Goal: Check status: Check status

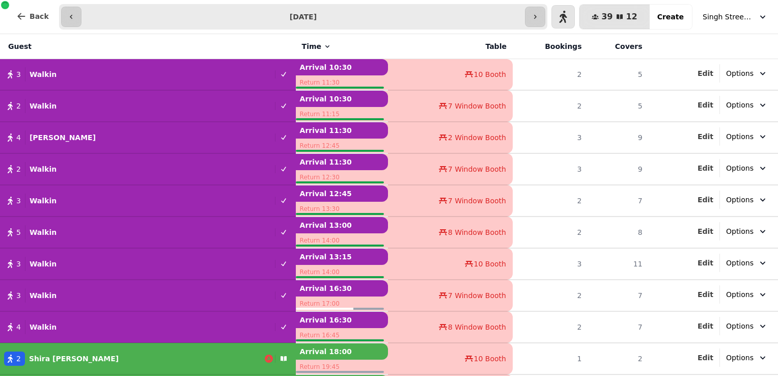
scroll to position [58, 0]
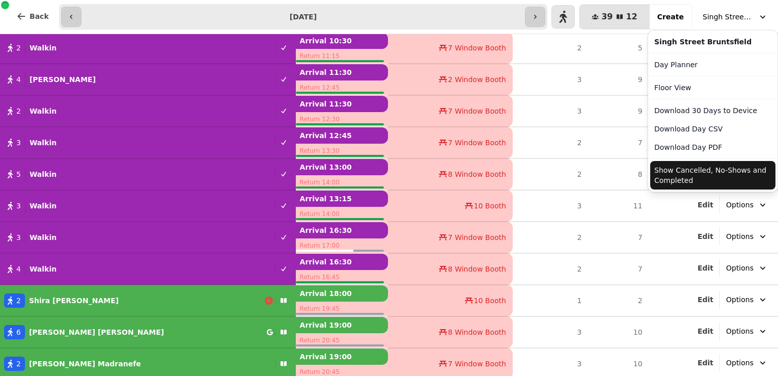
click at [733, 13] on span "Singh Street Bruntsfield" at bounding box center [728, 17] width 51 height 10
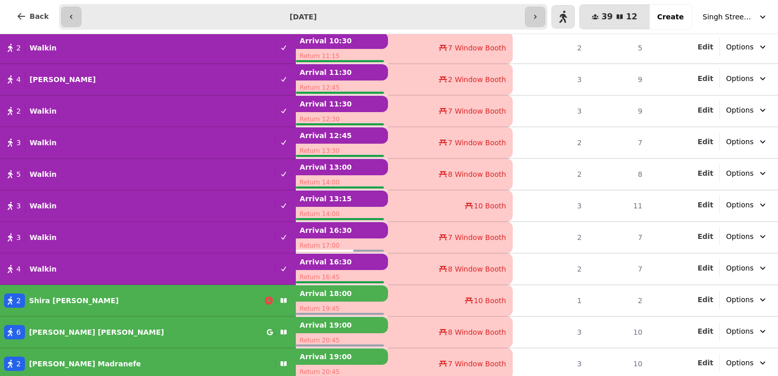
click at [733, 9] on button "Singh Street Bruntsfield" at bounding box center [734, 17] width 77 height 18
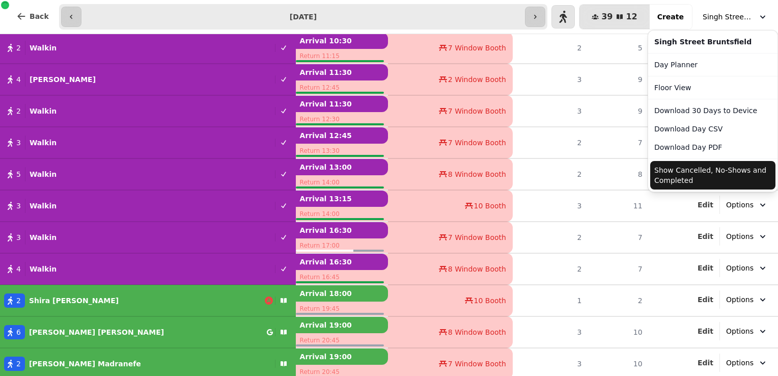
click at [726, 12] on span "Singh Street Bruntsfield" at bounding box center [728, 17] width 51 height 10
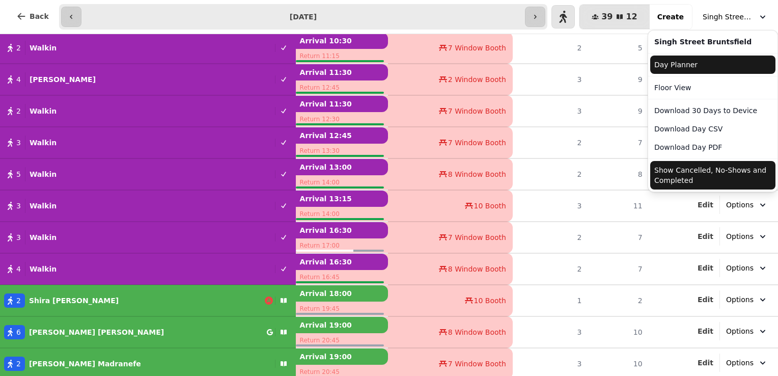
click at [688, 70] on link "Day Planner" at bounding box center [712, 64] width 125 height 18
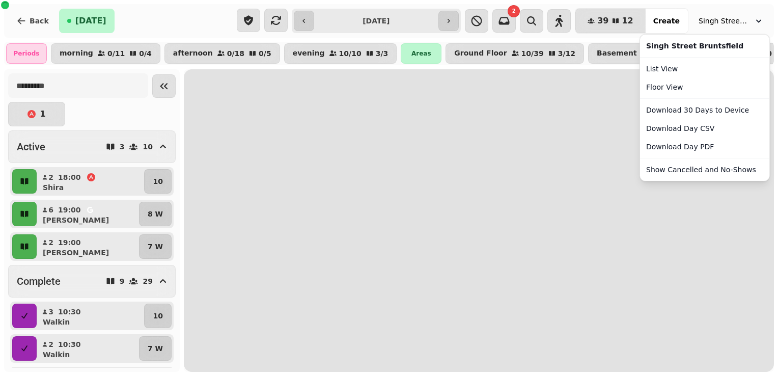
click at [727, 21] on span "Singh Street Bruntsfield" at bounding box center [724, 21] width 51 height 10
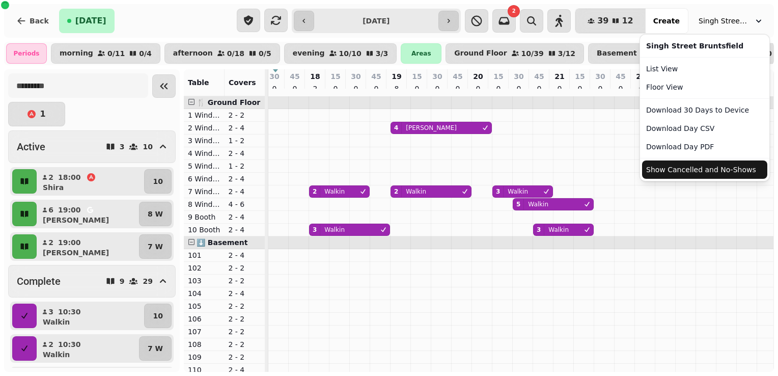
scroll to position [0, 615]
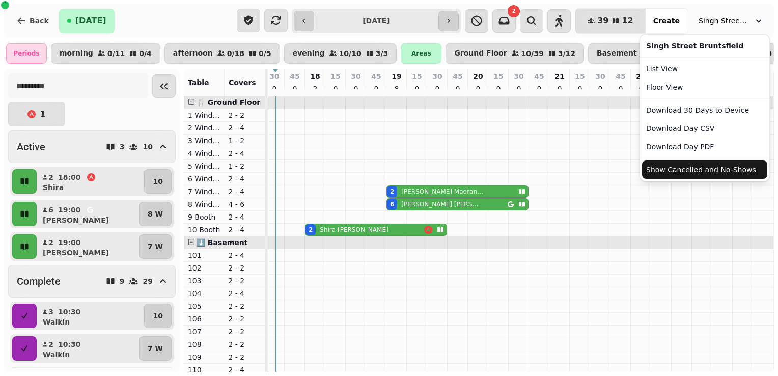
click at [713, 171] on button "Show Cancelled and No-Shows" at bounding box center [704, 169] width 125 height 18
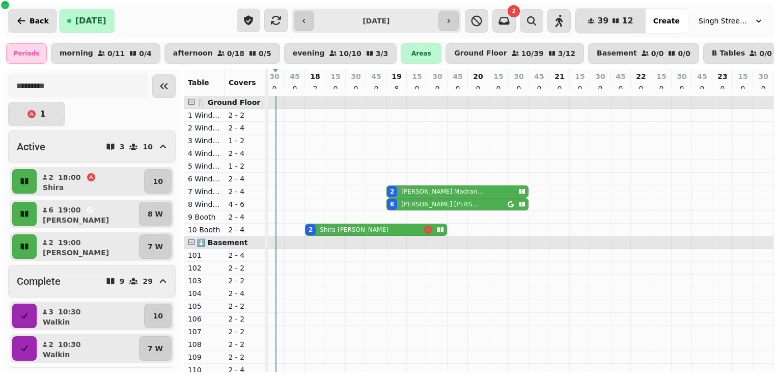
click at [37, 19] on span "Back" at bounding box center [39, 20] width 19 height 7
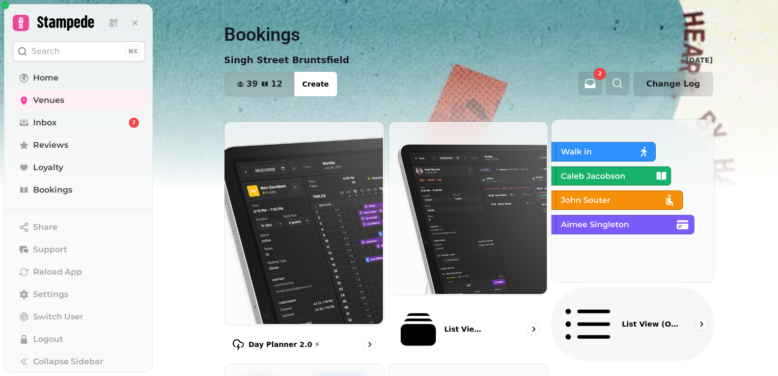
click at [623, 190] on img at bounding box center [631, 199] width 162 height 162
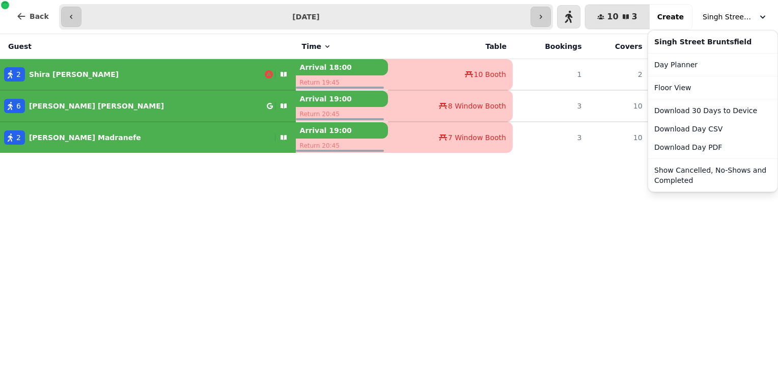
click at [724, 13] on span "Singh Street Bruntsfield" at bounding box center [728, 17] width 51 height 10
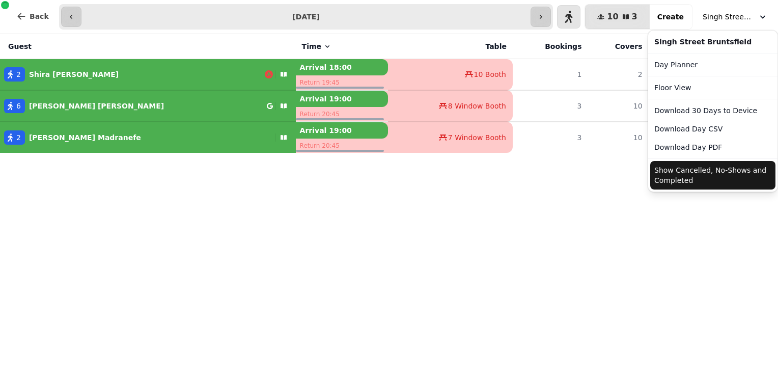
click at [701, 172] on button "Show Cancelled, No-Shows and Completed" at bounding box center [712, 175] width 125 height 29
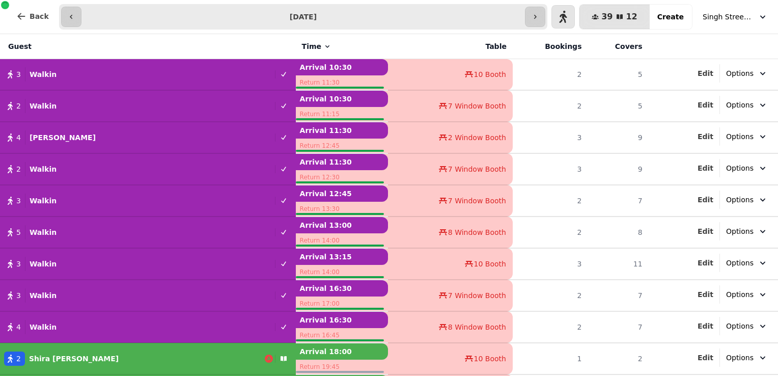
scroll to position [58, 0]
